Goal: Task Accomplishment & Management: Manage account settings

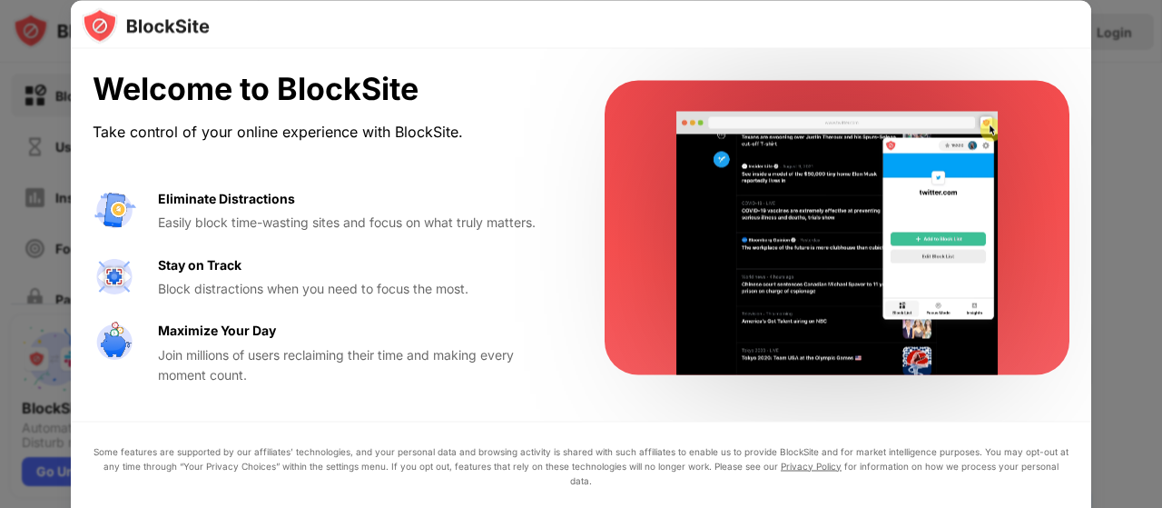
click at [1131, 351] on div at bounding box center [581, 254] width 1162 height 508
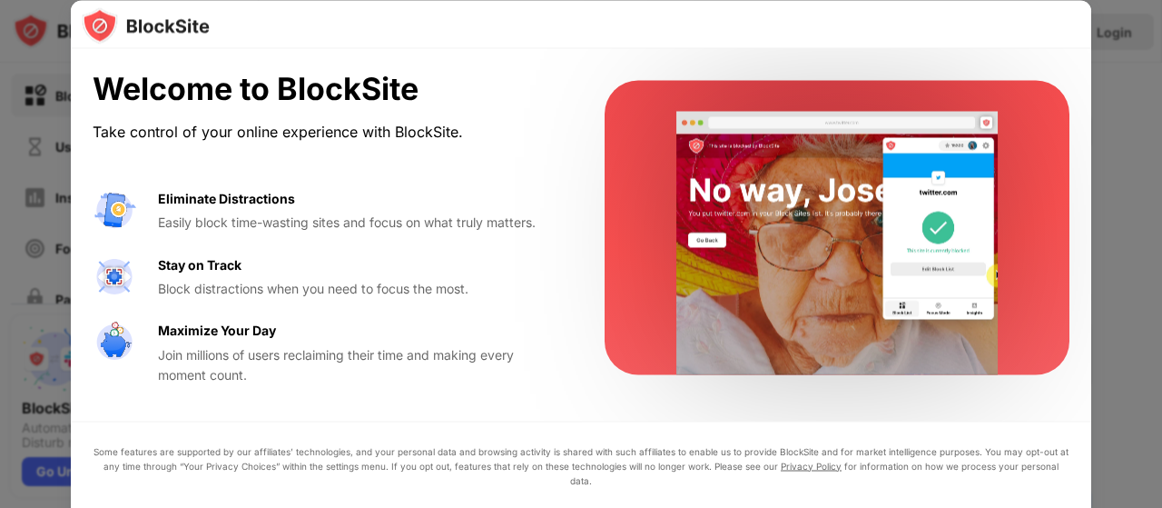
click at [508, 401] on div "Welcome to BlockSite Take control of your online experience with BlockSite. Eli…" at bounding box center [581, 228] width 1021 height 358
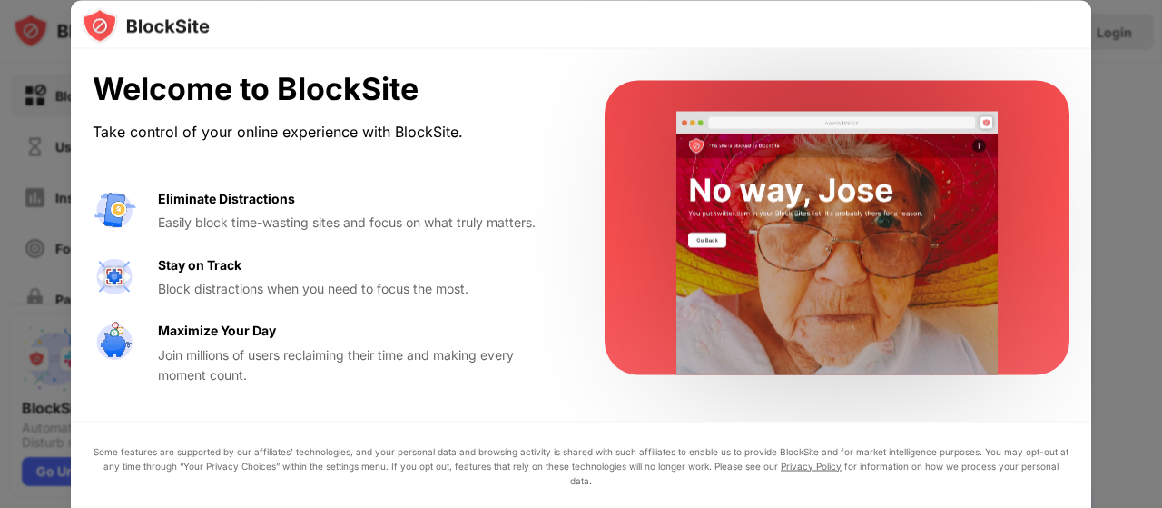
drag, startPoint x: 1161, startPoint y: 101, endPoint x: 1161, endPoint y: 237, distance: 136.2
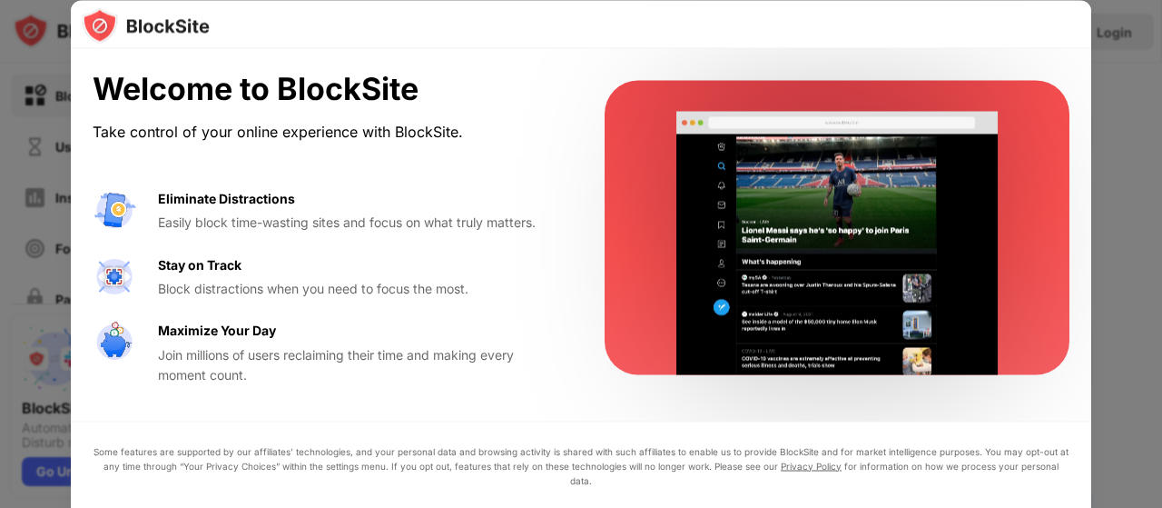
click at [1161, 237] on div at bounding box center [581, 254] width 1162 height 508
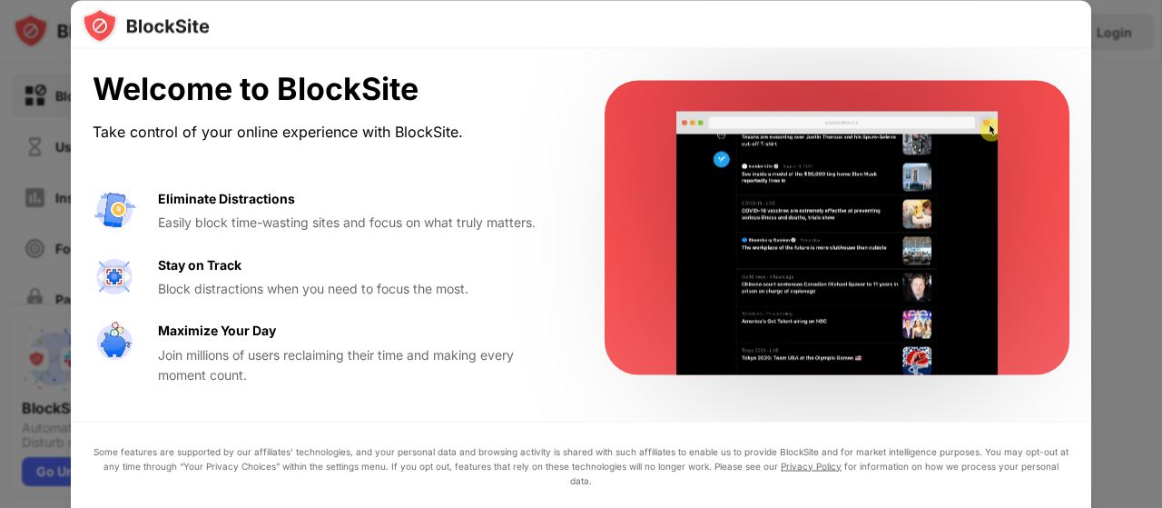
click at [63, 146] on div at bounding box center [581, 254] width 1162 height 508
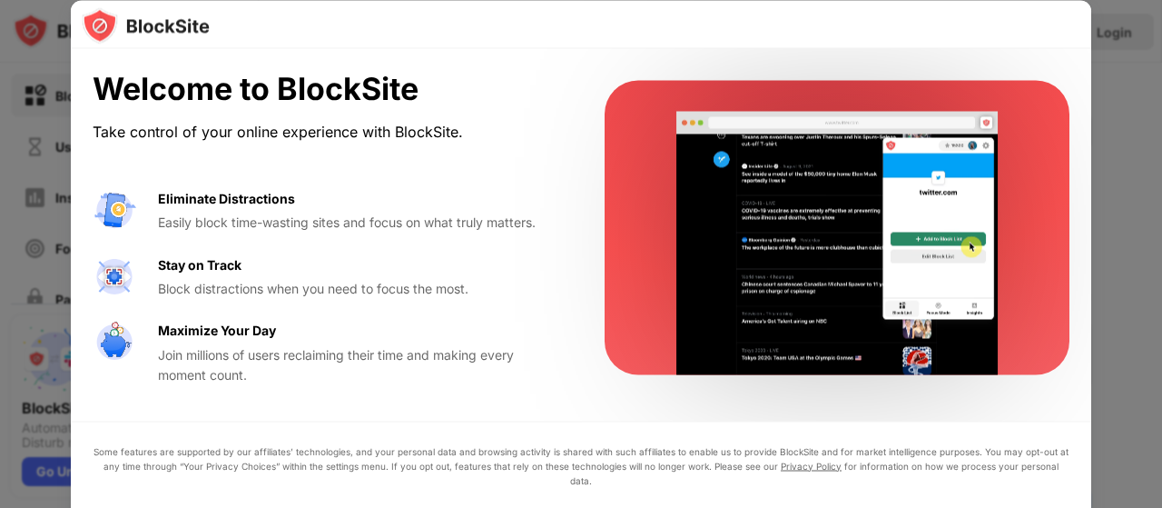
click at [63, 146] on div at bounding box center [581, 254] width 1162 height 508
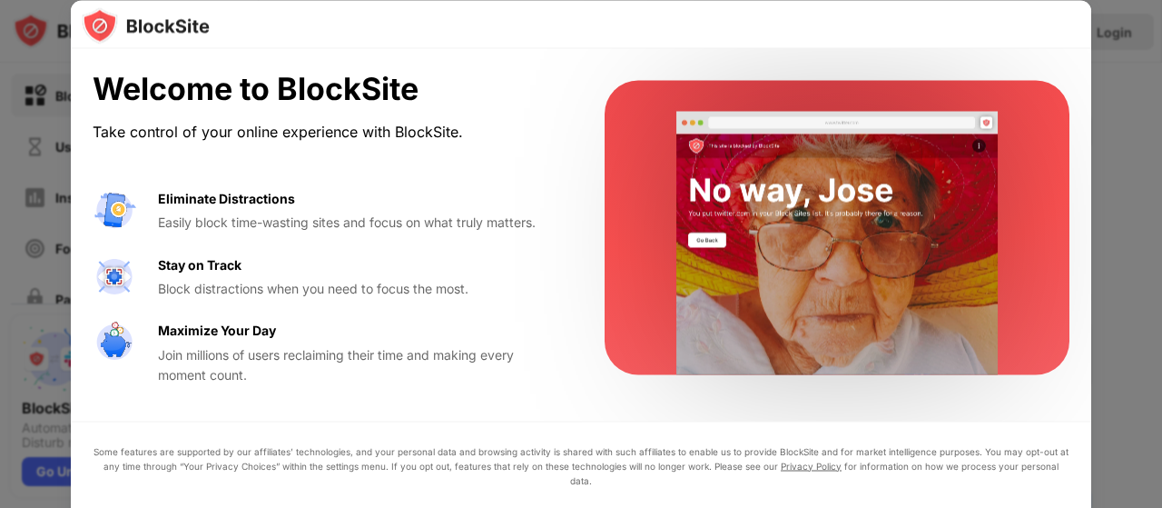
click at [63, 146] on div at bounding box center [581, 254] width 1162 height 508
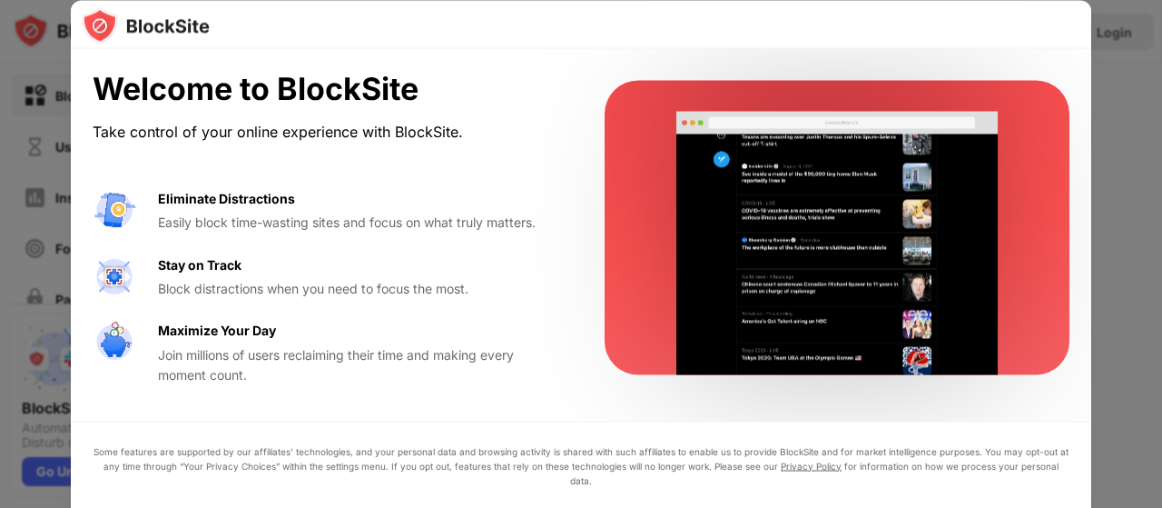
click at [63, 146] on div at bounding box center [581, 254] width 1162 height 508
drag, startPoint x: 63, startPoint y: 146, endPoint x: 795, endPoint y: 152, distance: 732.8
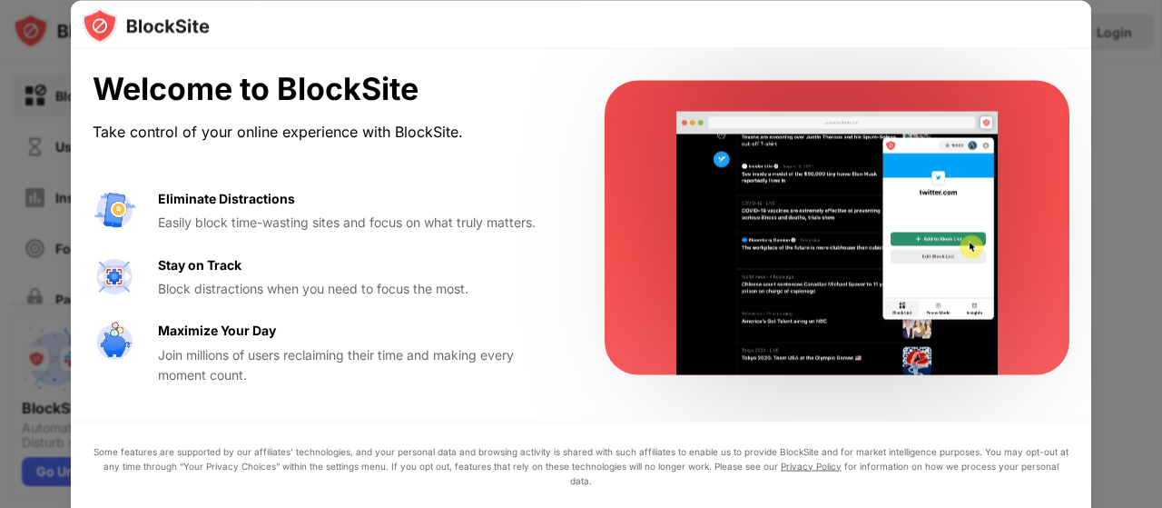
click at [795, 507] on div "Welcome to BlockSite Take control of your online experience with BlockSite. Eli…" at bounding box center [581, 508] width 1162 height 0
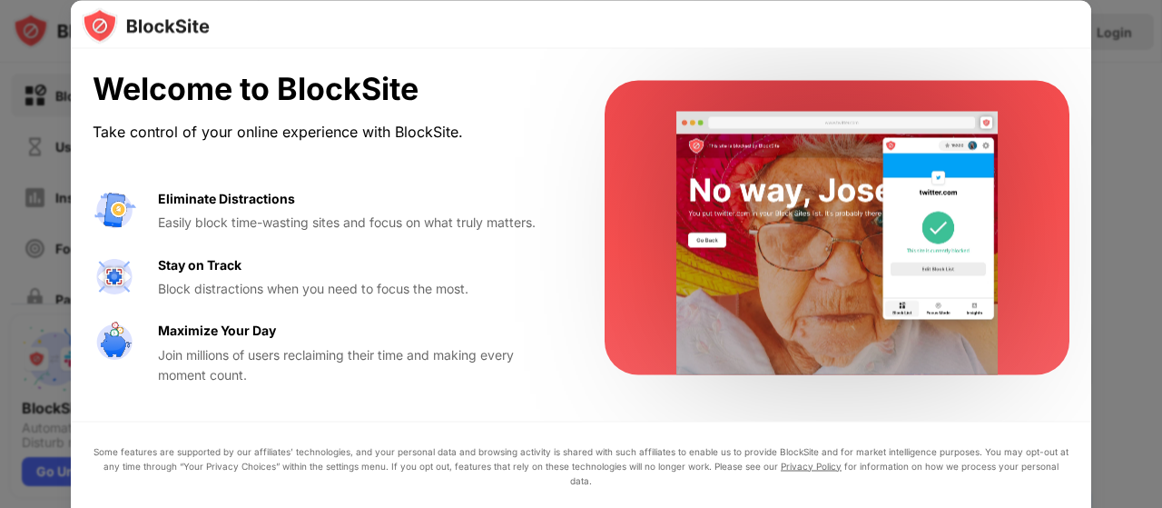
click at [795, 152] on video at bounding box center [837, 242] width 371 height 263
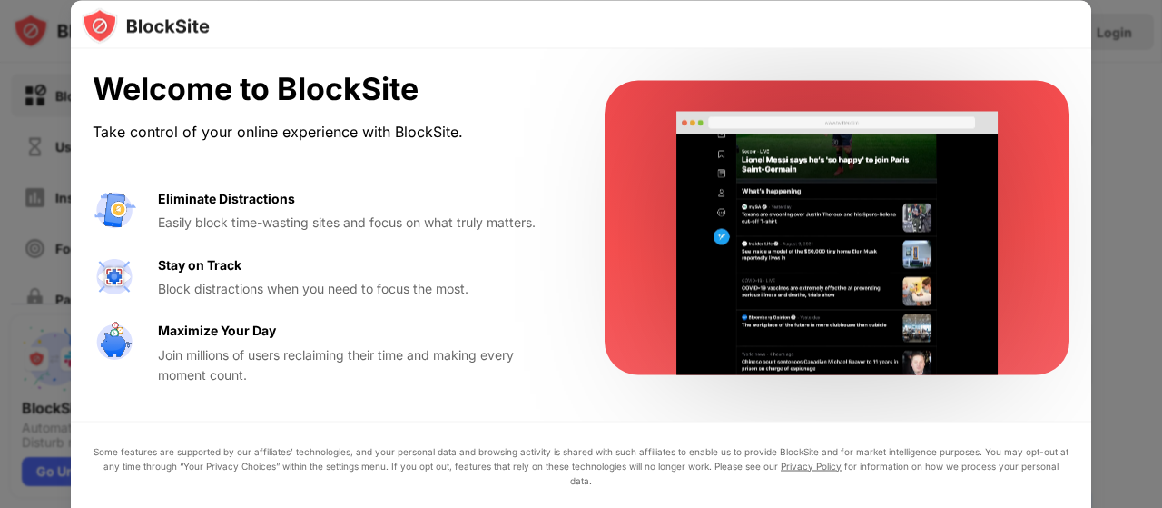
click at [162, 13] on img at bounding box center [146, 25] width 128 height 36
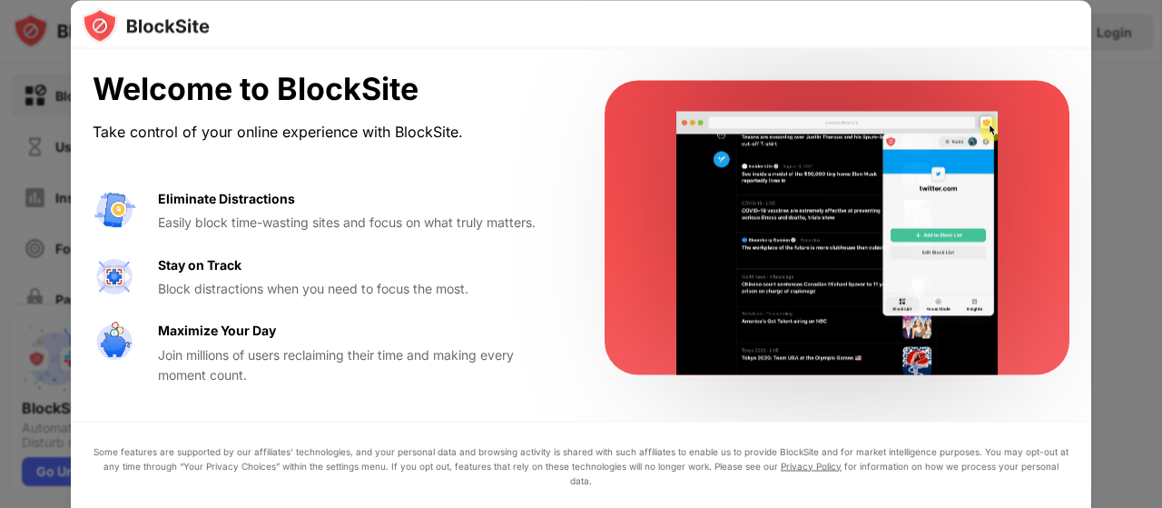
click at [162, 13] on img at bounding box center [146, 25] width 128 height 36
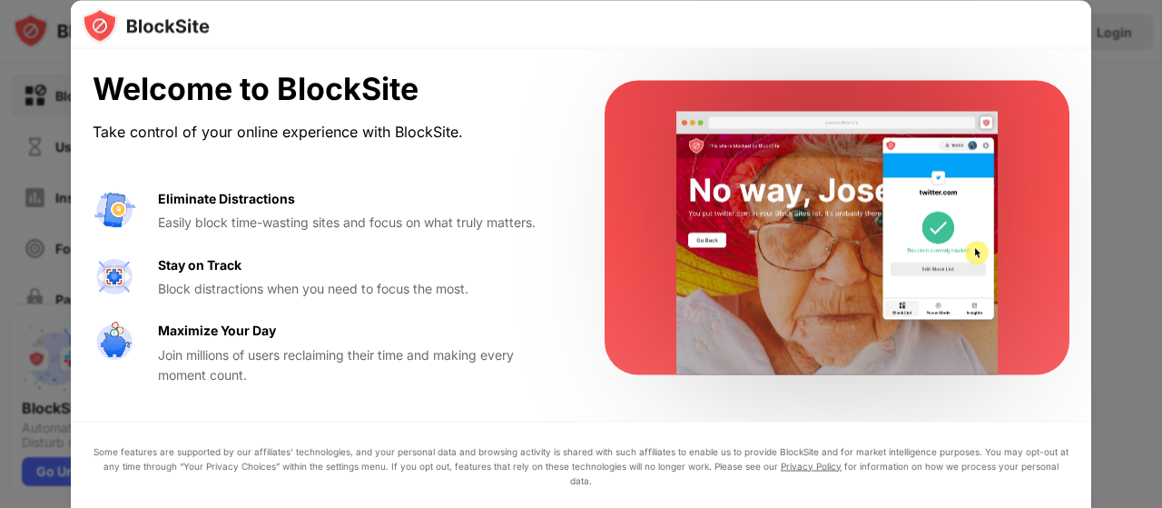
click at [162, 13] on img at bounding box center [146, 25] width 128 height 36
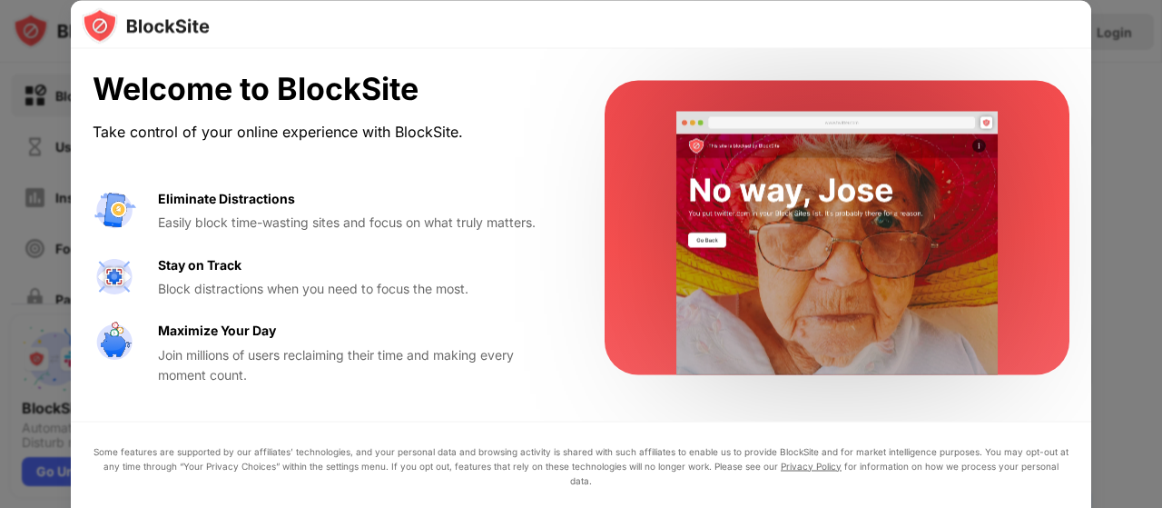
click at [1115, 197] on div at bounding box center [581, 254] width 1162 height 508
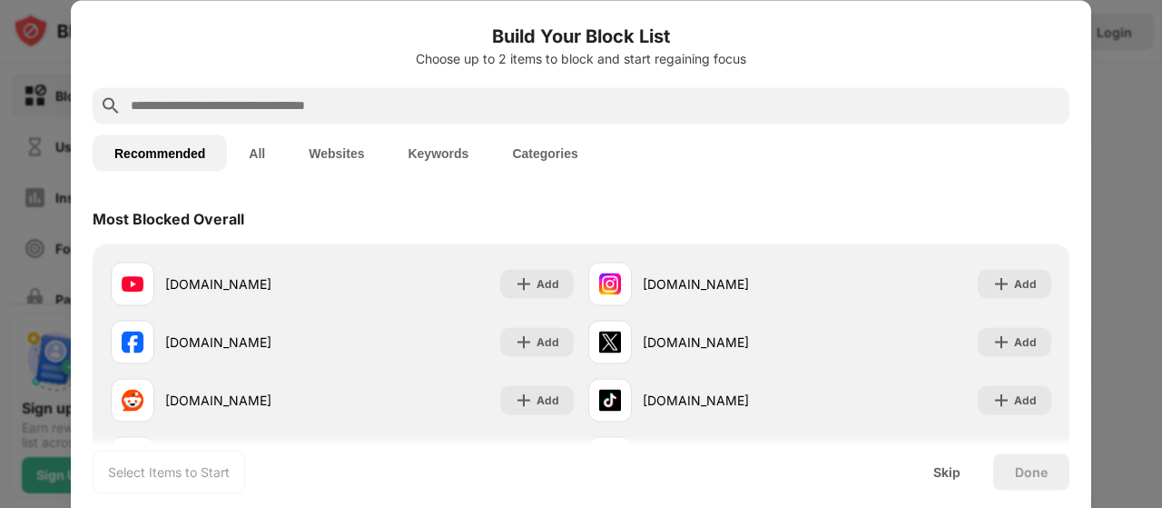
click at [400, 98] on input "text" at bounding box center [595, 105] width 933 height 22
paste input "**********"
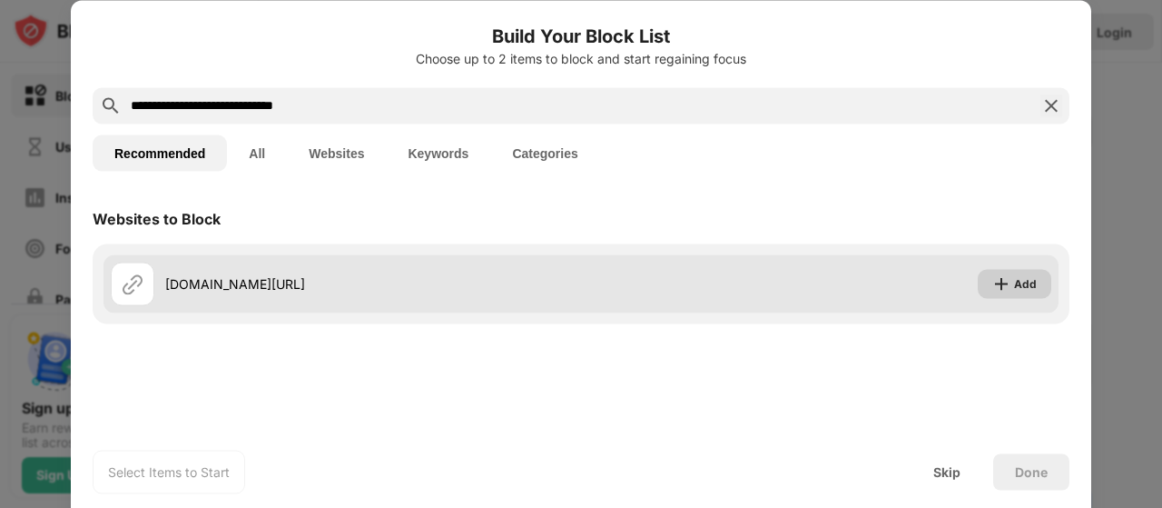
type input "**********"
click at [1015, 291] on div "Add" at bounding box center [1025, 283] width 23 height 18
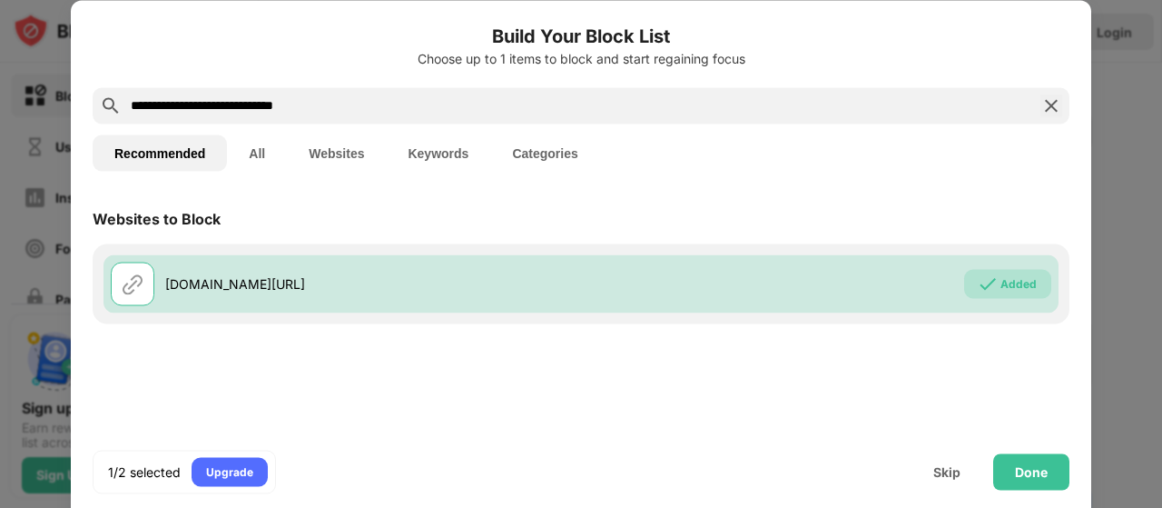
click at [1051, 110] on img at bounding box center [1052, 105] width 22 height 22
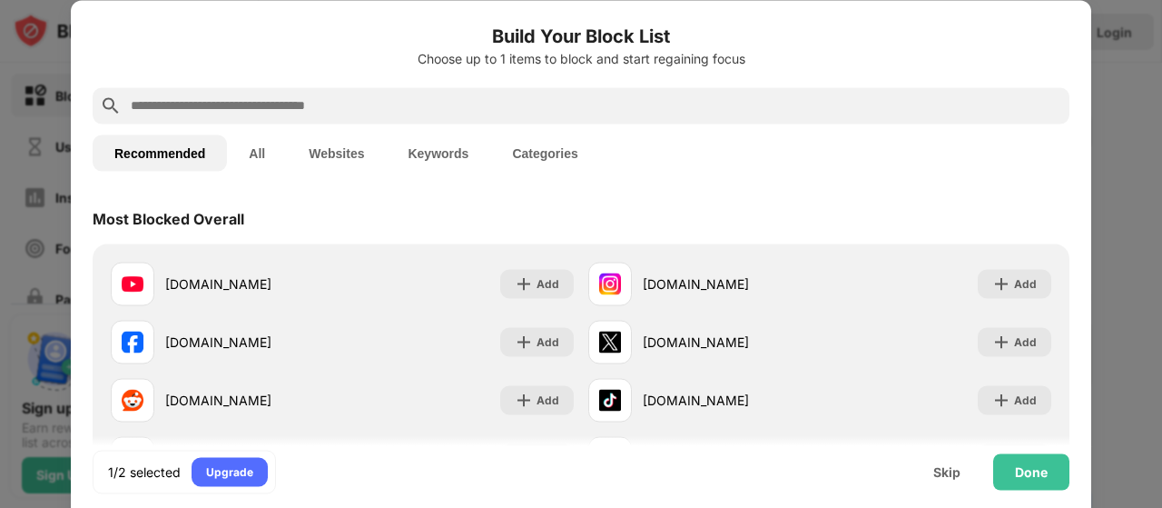
click at [714, 110] on input "text" at bounding box center [595, 105] width 933 height 22
click at [1022, 467] on div "Done" at bounding box center [1031, 471] width 33 height 15
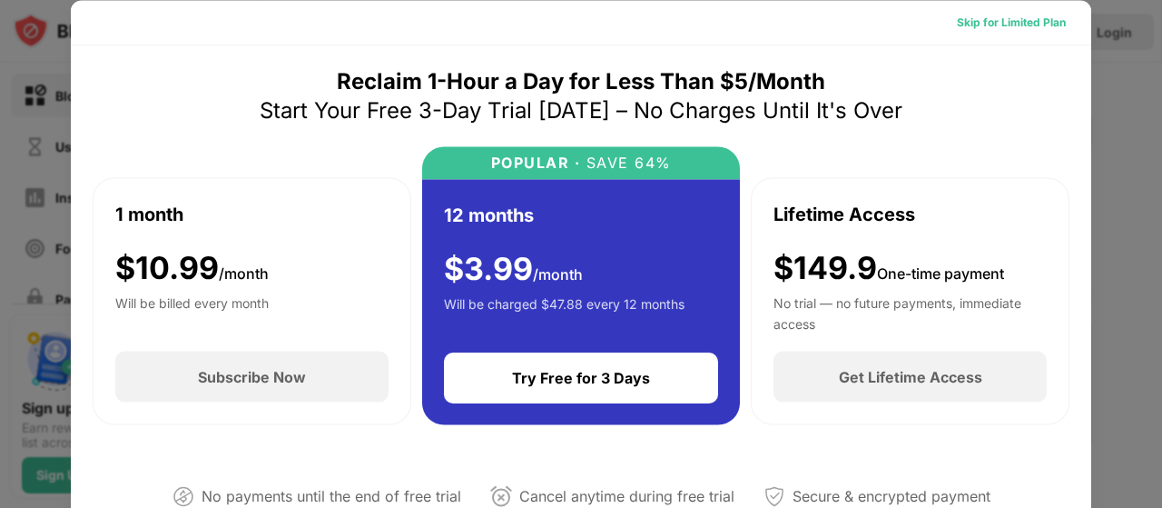
click at [1016, 32] on div "Skip for Limited Plan" at bounding box center [1011, 21] width 138 height 29
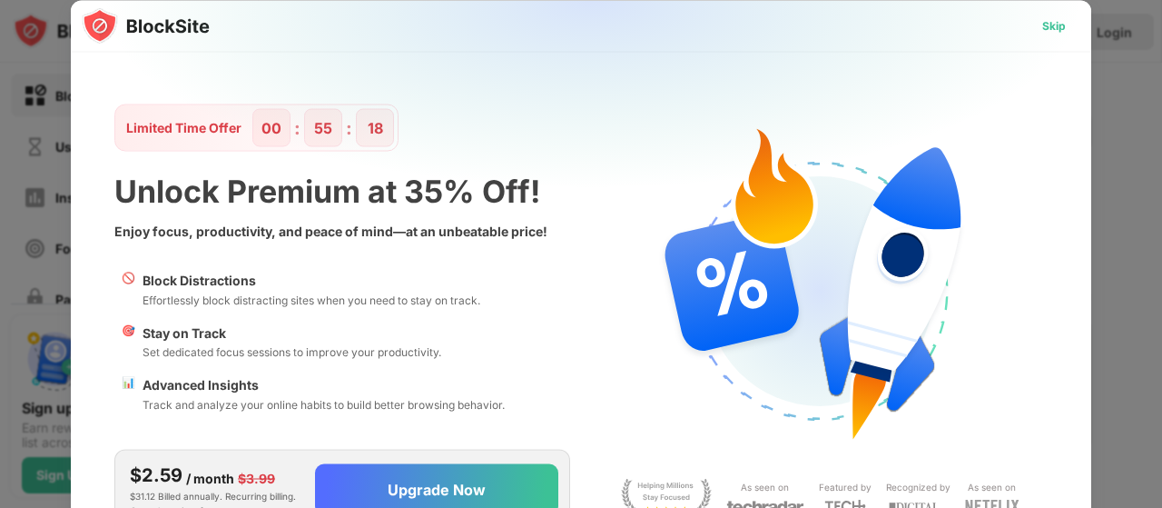
click at [1064, 12] on div "Skip" at bounding box center [1054, 25] width 53 height 29
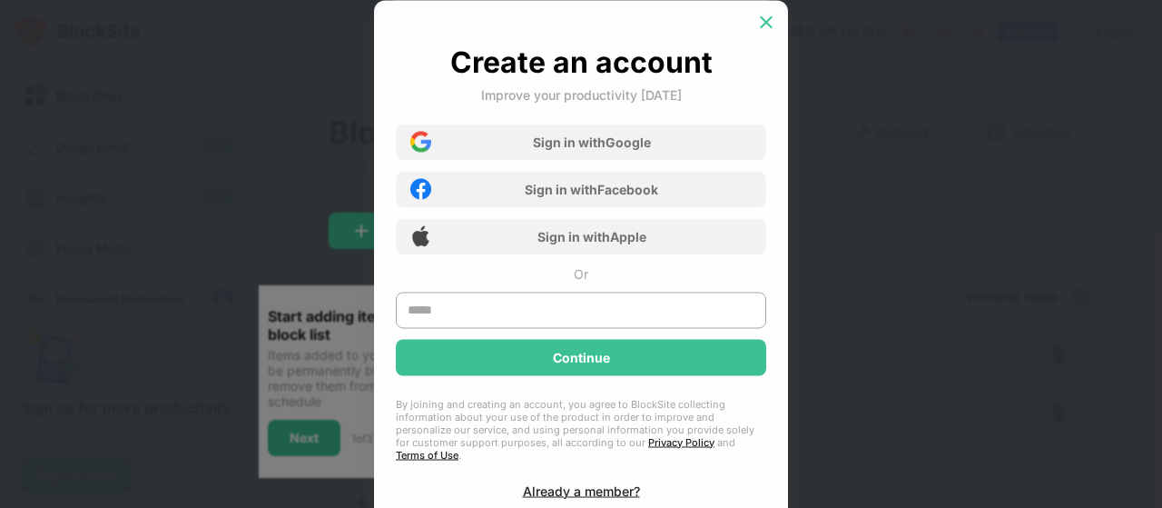
click at [765, 16] on img at bounding box center [766, 22] width 18 height 18
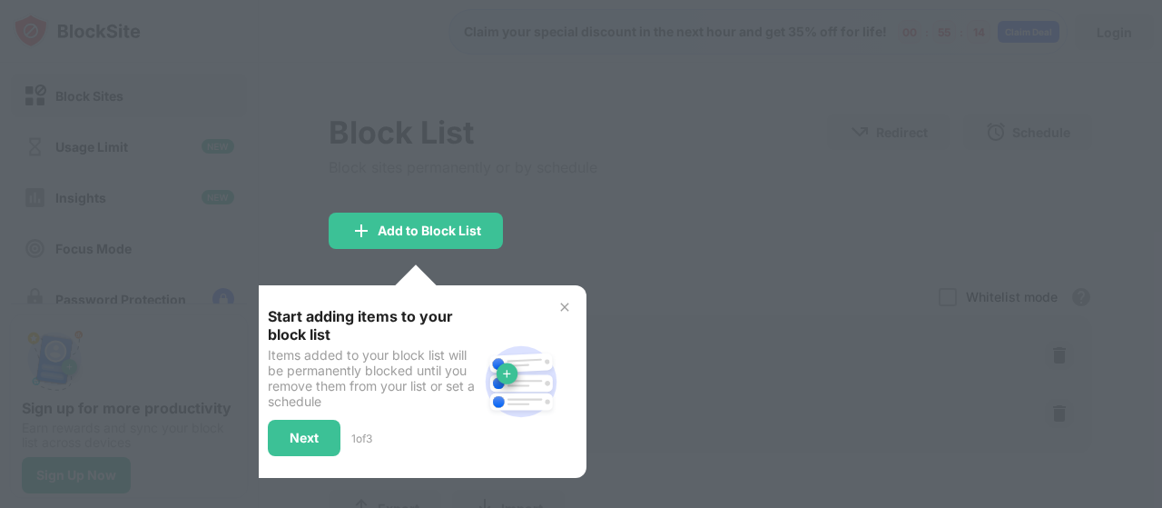
click at [533, 203] on div at bounding box center [581, 254] width 1162 height 508
click at [560, 306] on img at bounding box center [564, 307] width 15 height 15
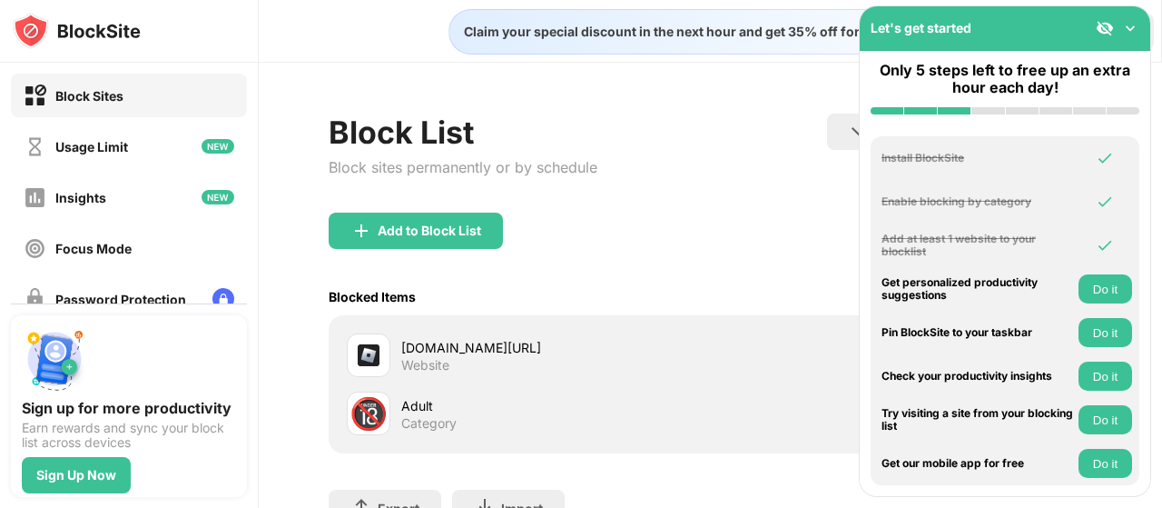
click at [1133, 29] on img at bounding box center [1130, 28] width 18 height 18
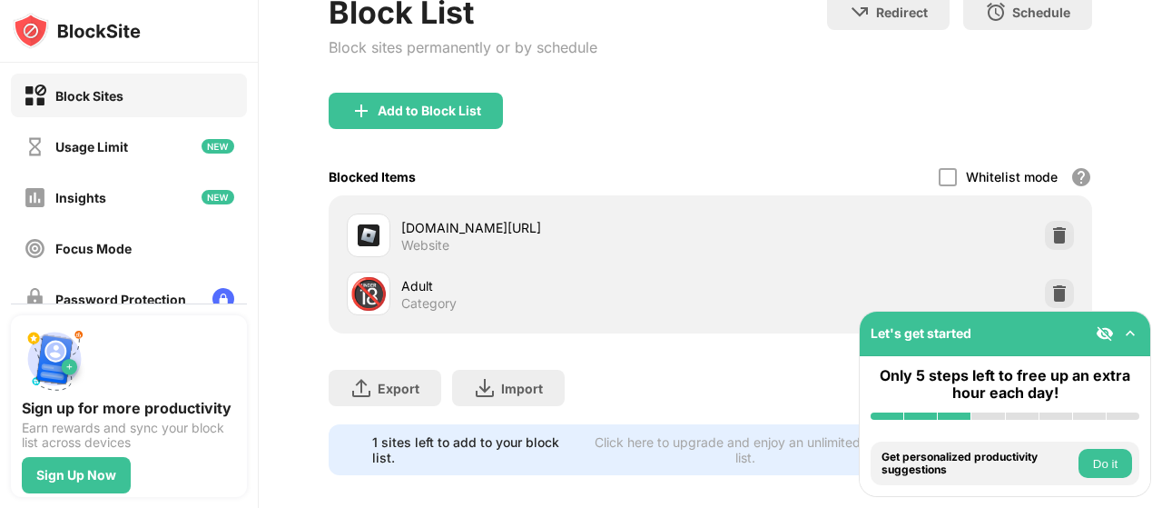
scroll to position [151, 0]
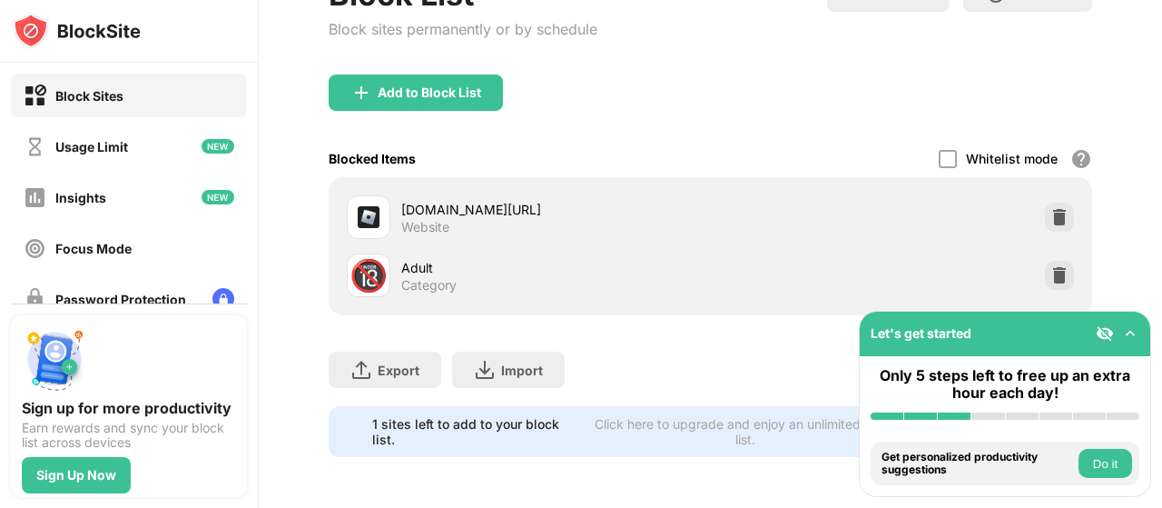
drag, startPoint x: 1161, startPoint y: 115, endPoint x: 1144, endPoint y: 266, distance: 151.7
click at [1144, 266] on div "Claim your special discount in the next hour and get 35% off for life! 00 : 55 …" at bounding box center [710, 254] width 903 height 508
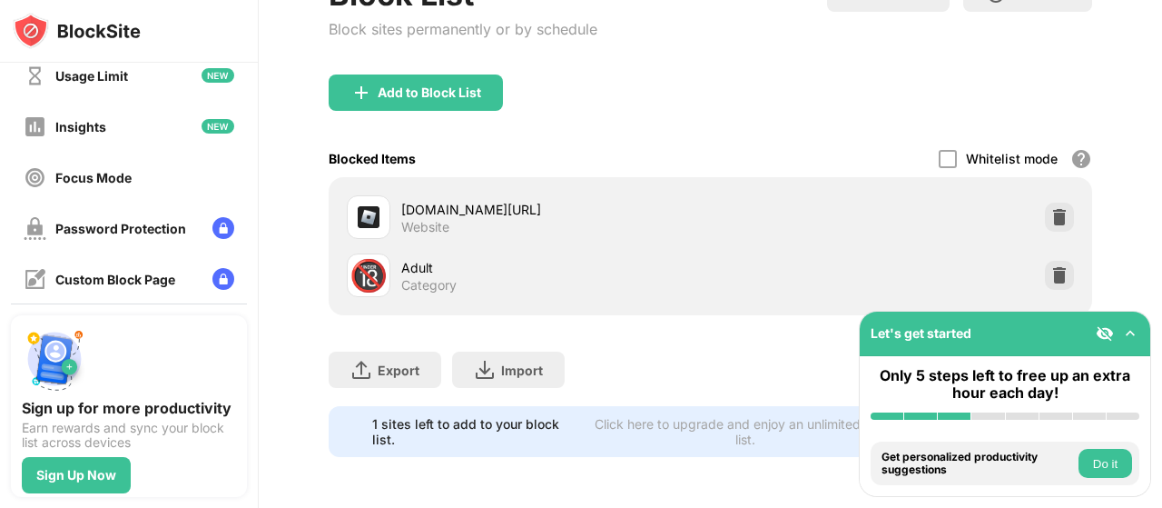
scroll to position [78, 0]
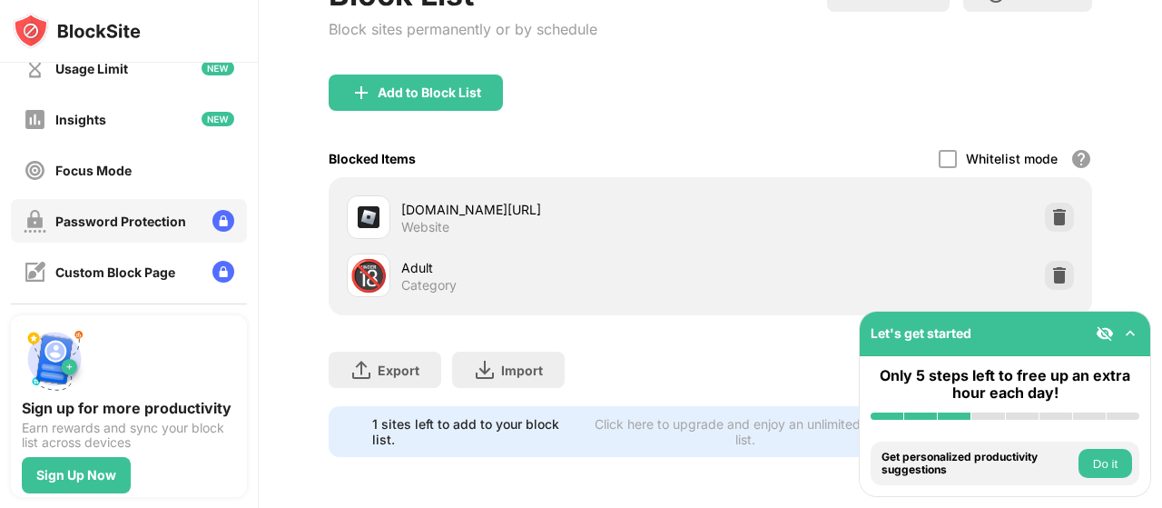
click at [172, 213] on div "Password Protection" at bounding box center [120, 220] width 131 height 15
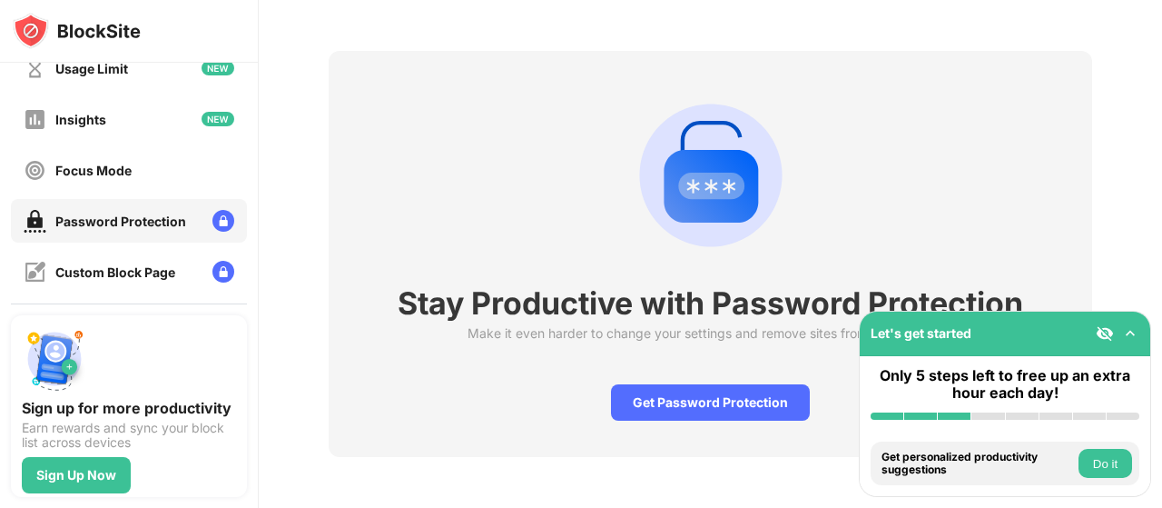
scroll to position [76, 0]
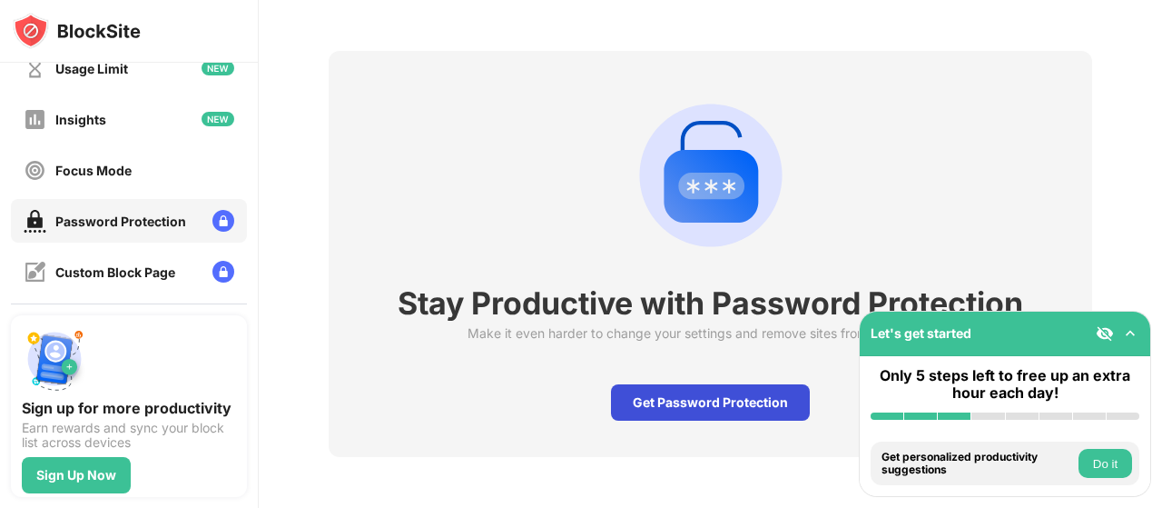
click at [660, 384] on div "Get Password Protection" at bounding box center [710, 402] width 199 height 36
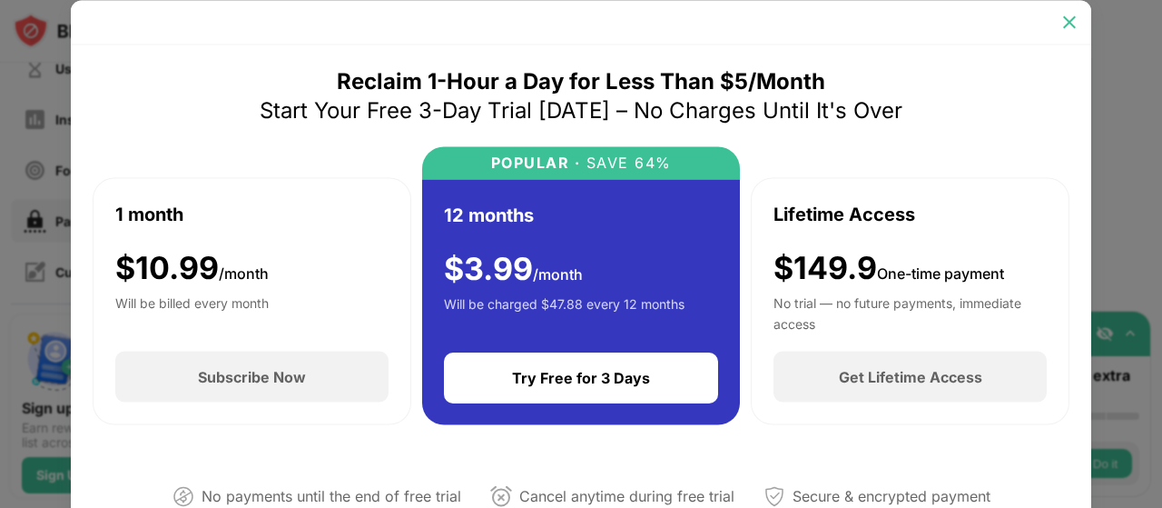
click at [1071, 26] on img at bounding box center [1070, 22] width 18 height 18
